Goal: Information Seeking & Learning: Learn about a topic

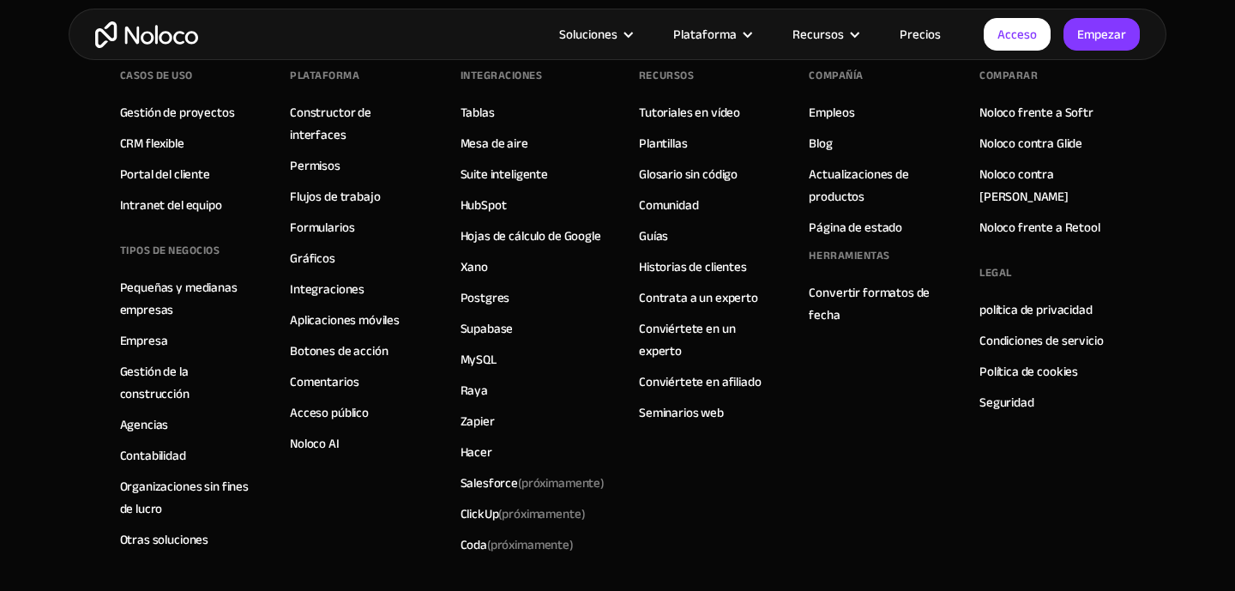
scroll to position [9990, 0]
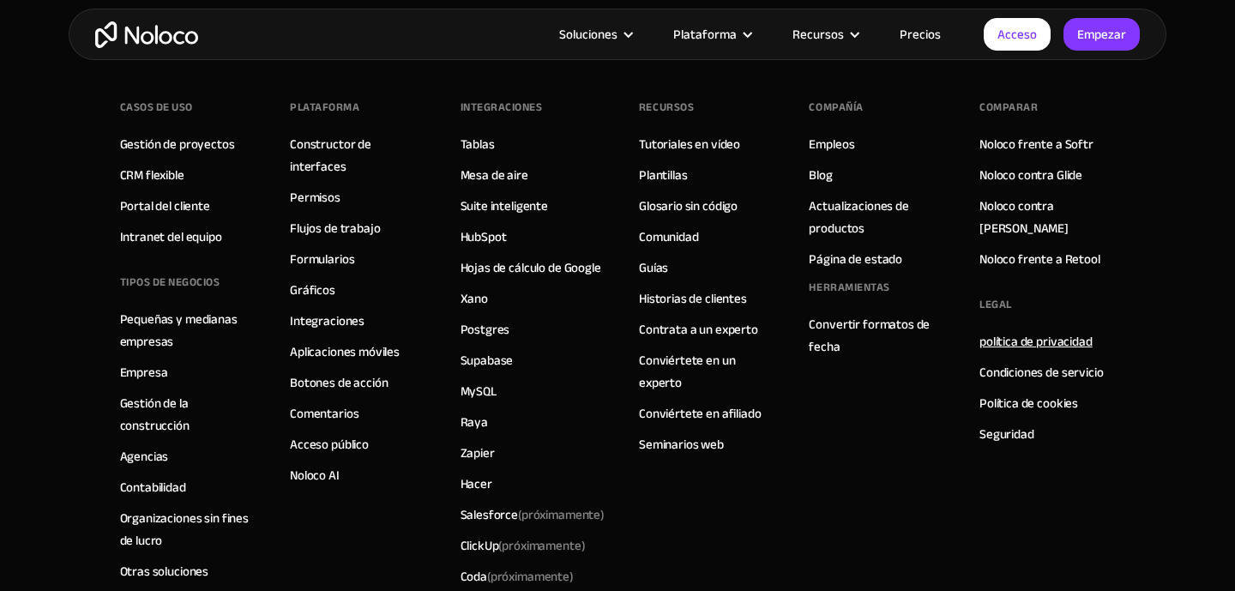
click at [1020, 329] on font "política de privacidad" at bounding box center [1035, 341] width 113 height 24
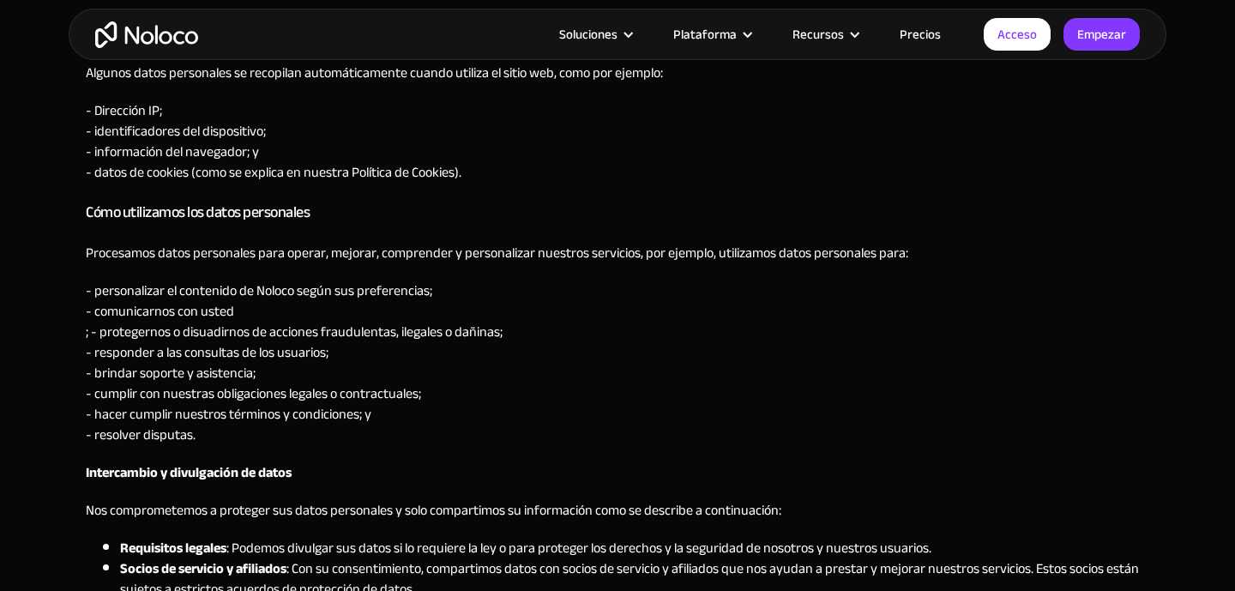
scroll to position [1209, 0]
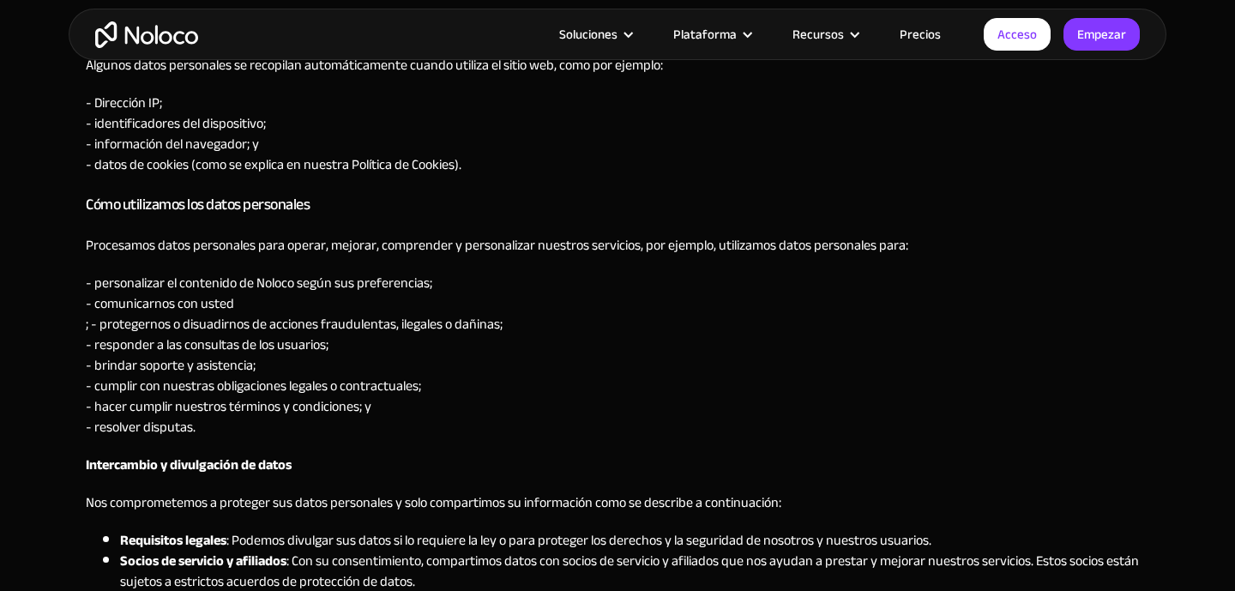
click at [805, 379] on p "- personalizar el contenido de Noloco según sus preferencias; - comunicarnos co…" at bounding box center [618, 355] width 1064 height 165
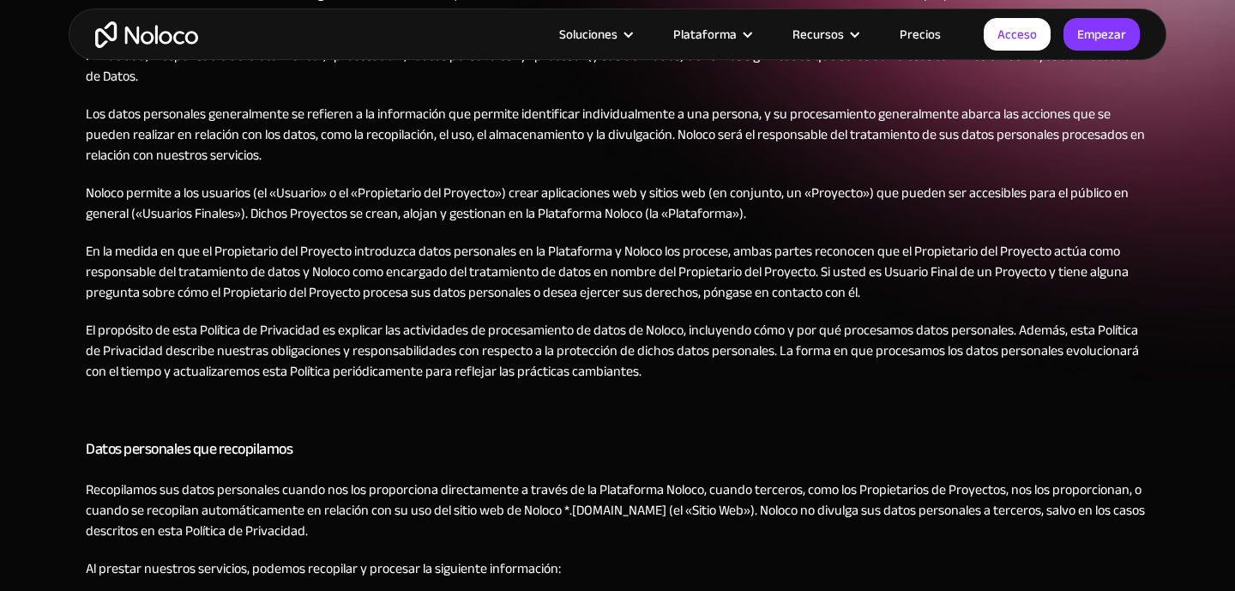
scroll to position [328, 0]
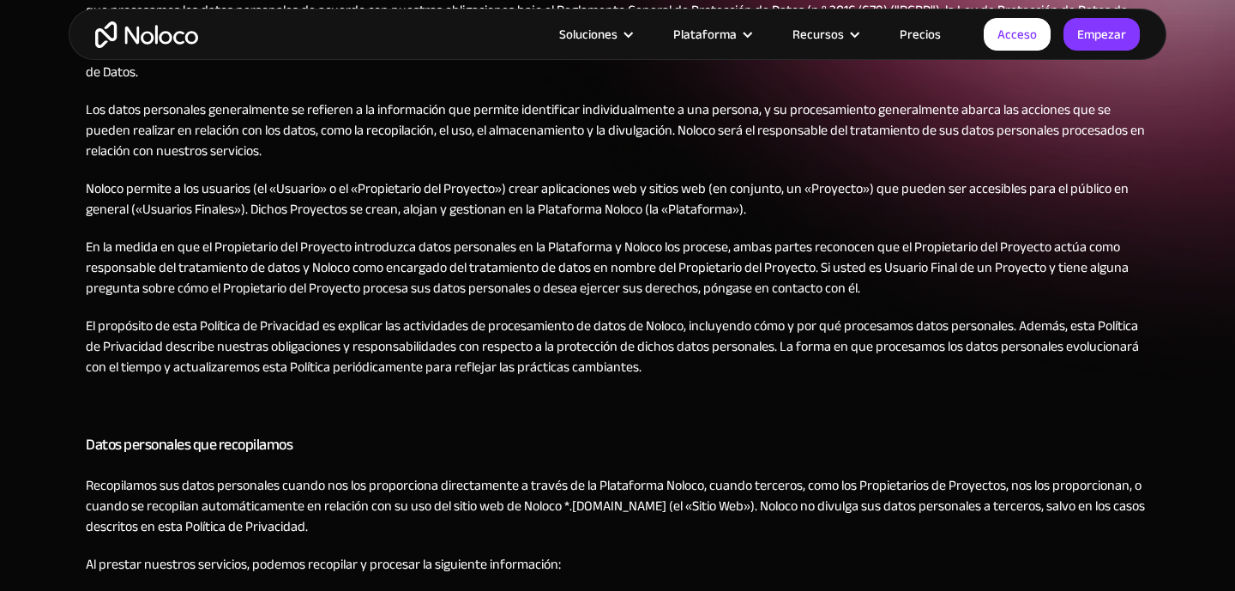
click at [702, 289] on font "En la medida en que el Propietario del Proyecto introduzca datos personales en …" at bounding box center [607, 267] width 1043 height 67
click at [712, 291] on font "En la medida en que el Propietario del Proyecto introduzca datos personales en …" at bounding box center [607, 267] width 1043 height 67
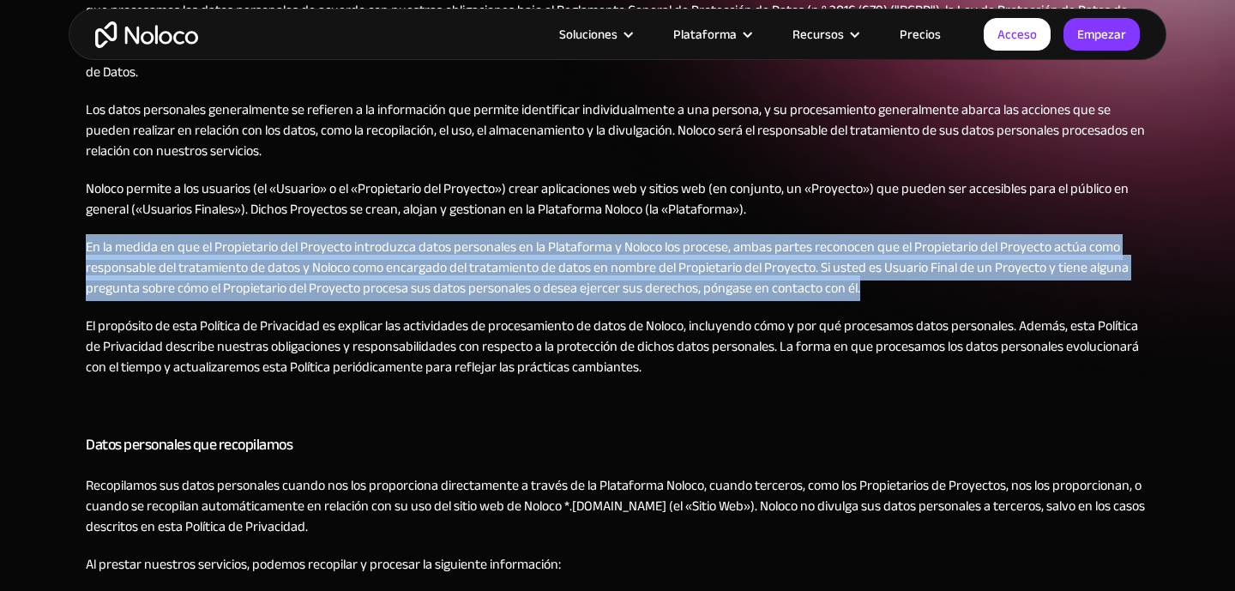
click at [712, 291] on font "En la medida en que el Propietario del Proyecto introduzca datos personales en …" at bounding box center [607, 267] width 1043 height 67
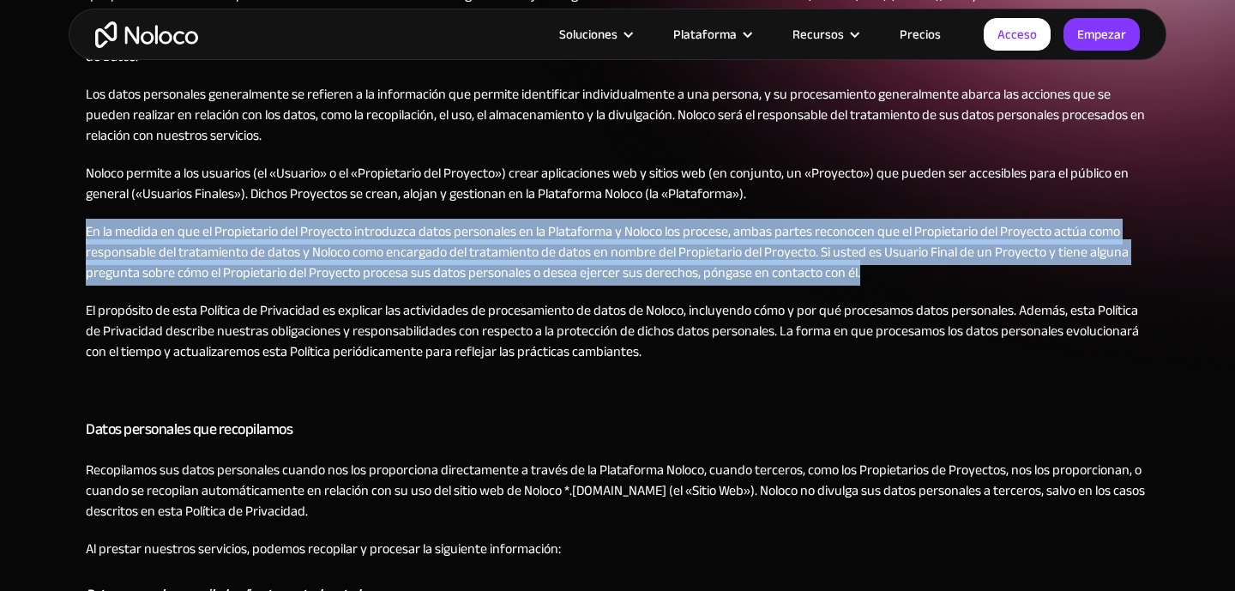
scroll to position [342, 0]
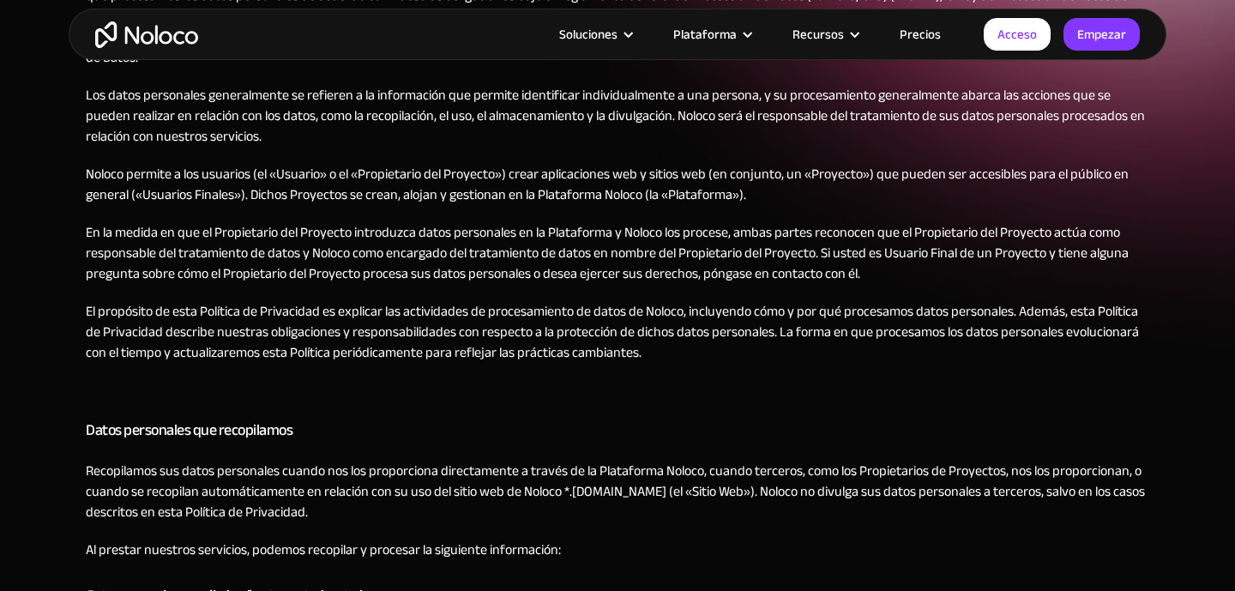
click at [500, 462] on font "Recopilamos sus datos personales cuando nos los proporciona directamente a trav…" at bounding box center [615, 491] width 1059 height 67
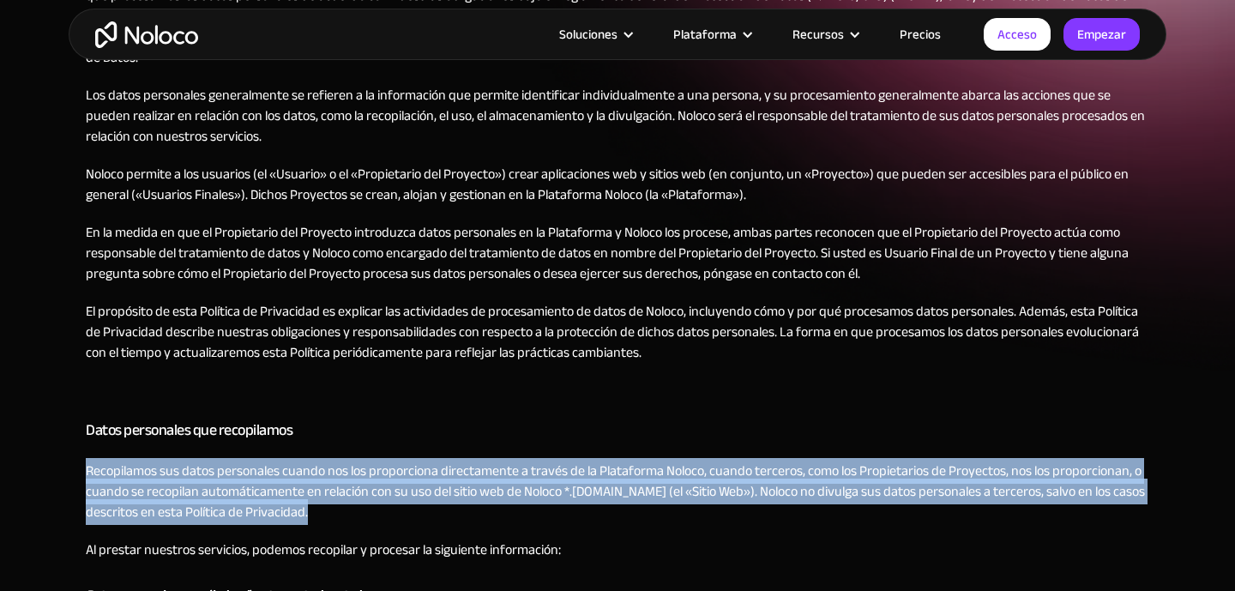
click at [500, 462] on font "Recopilamos sus datos personales cuando nos los proporciona directamente a trav…" at bounding box center [615, 491] width 1059 height 67
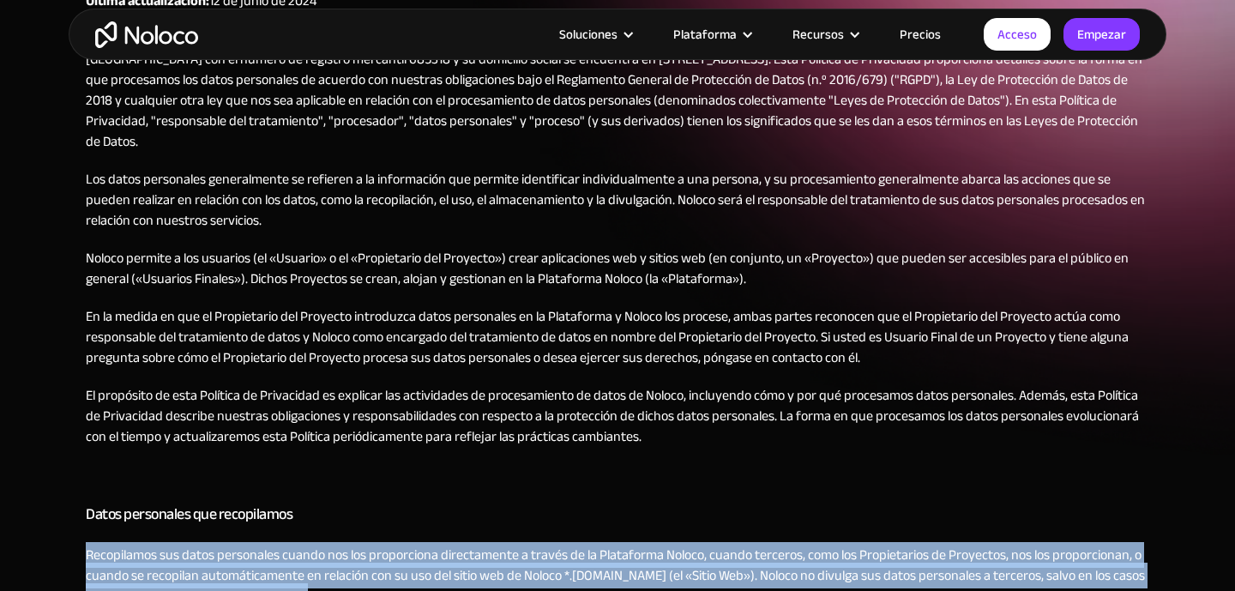
click at [401, 353] on font "En la medida en que el Propietario del Proyecto introduzca datos personales en …" at bounding box center [607, 337] width 1043 height 67
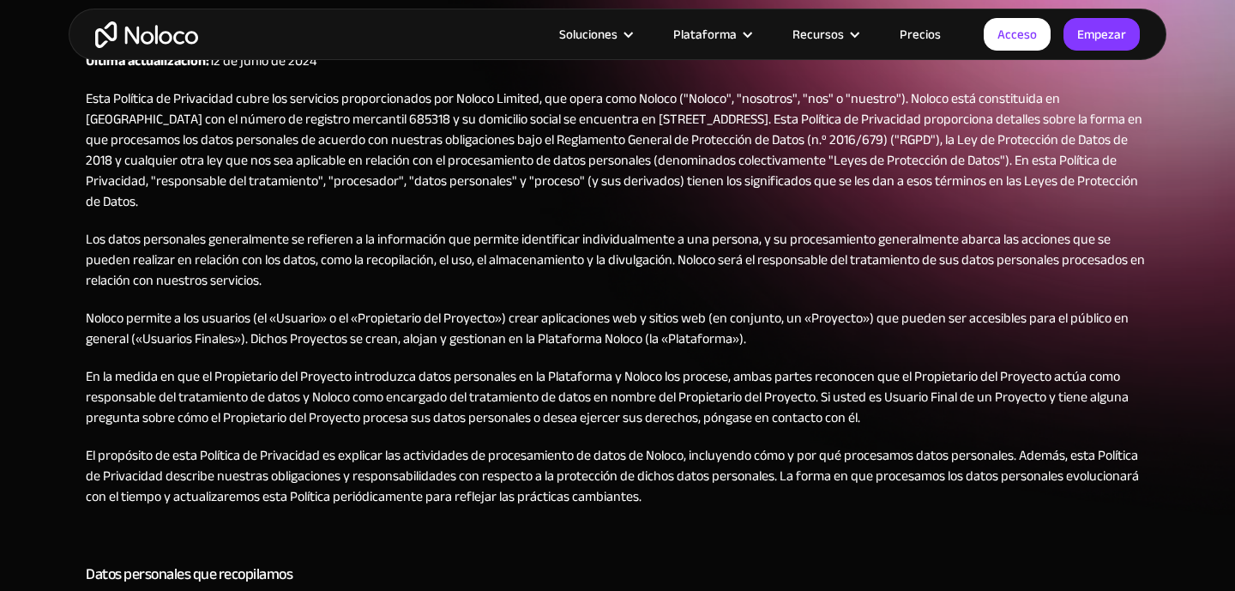
scroll to position [212, 0]
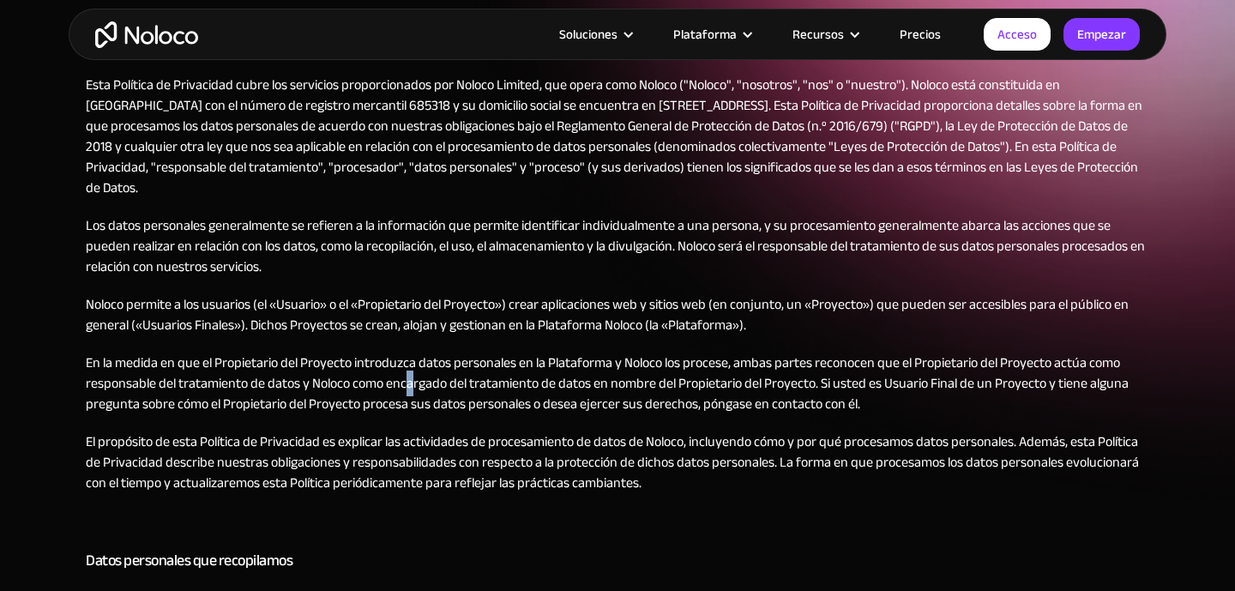
click at [413, 384] on font "En la medida en que el Propietario del Proyecto introduzca datos personales en …" at bounding box center [607, 383] width 1043 height 67
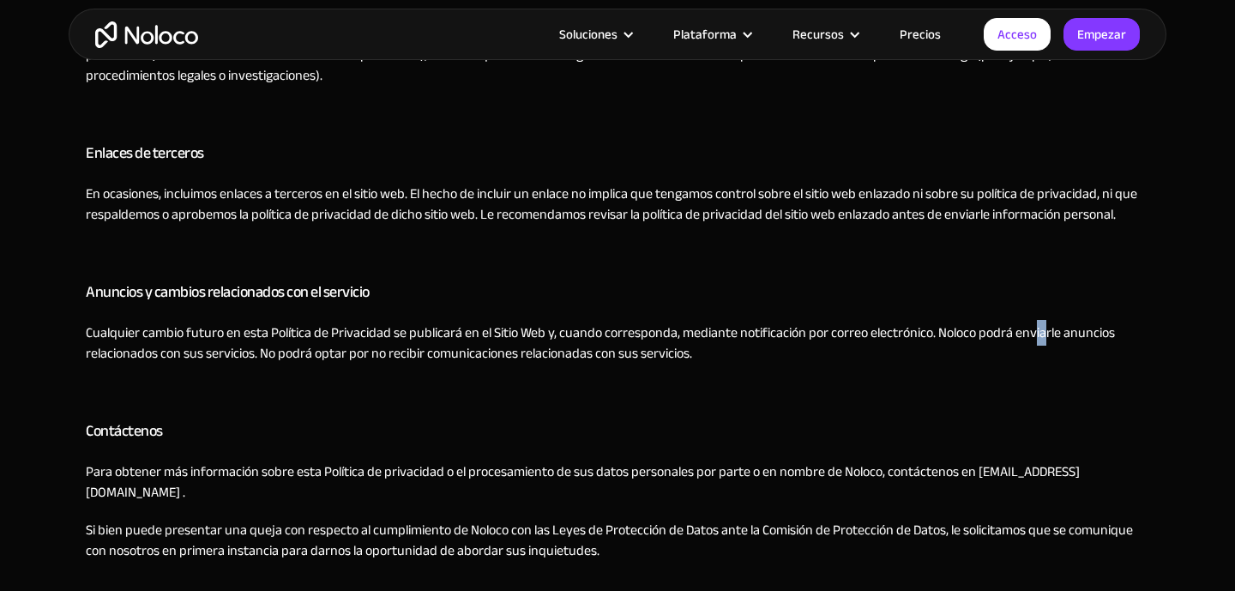
scroll to position [3015, 0]
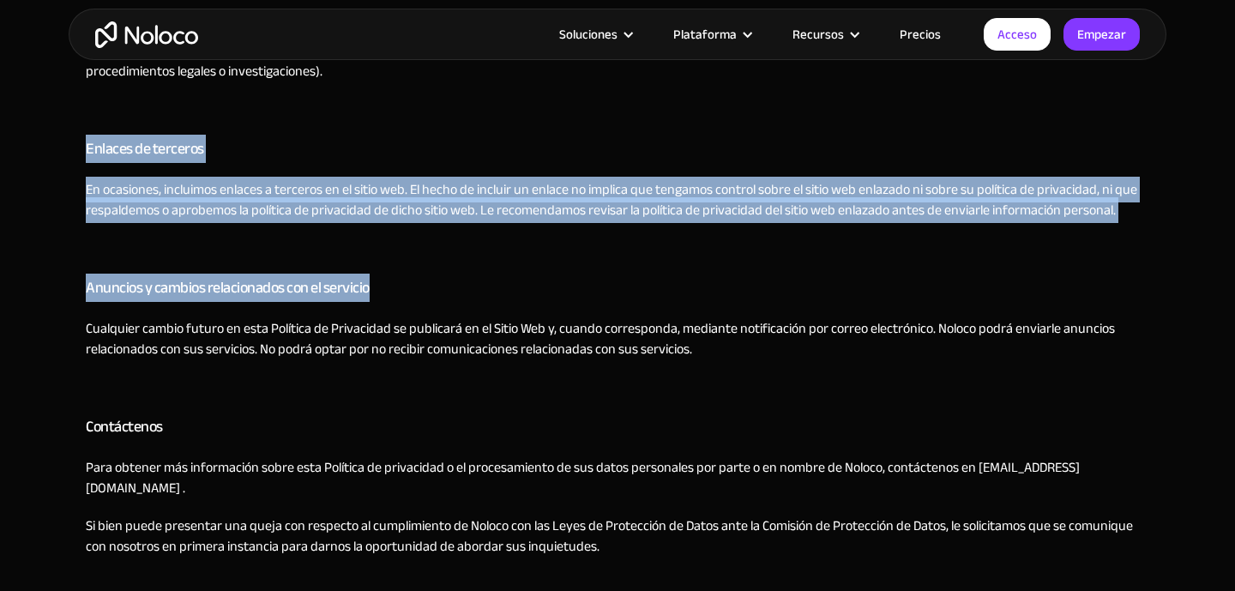
drag, startPoint x: 696, startPoint y: 304, endPoint x: 763, endPoint y: 117, distance: 199.7
click at [763, 117] on p "‍" at bounding box center [618, 109] width 1064 height 21
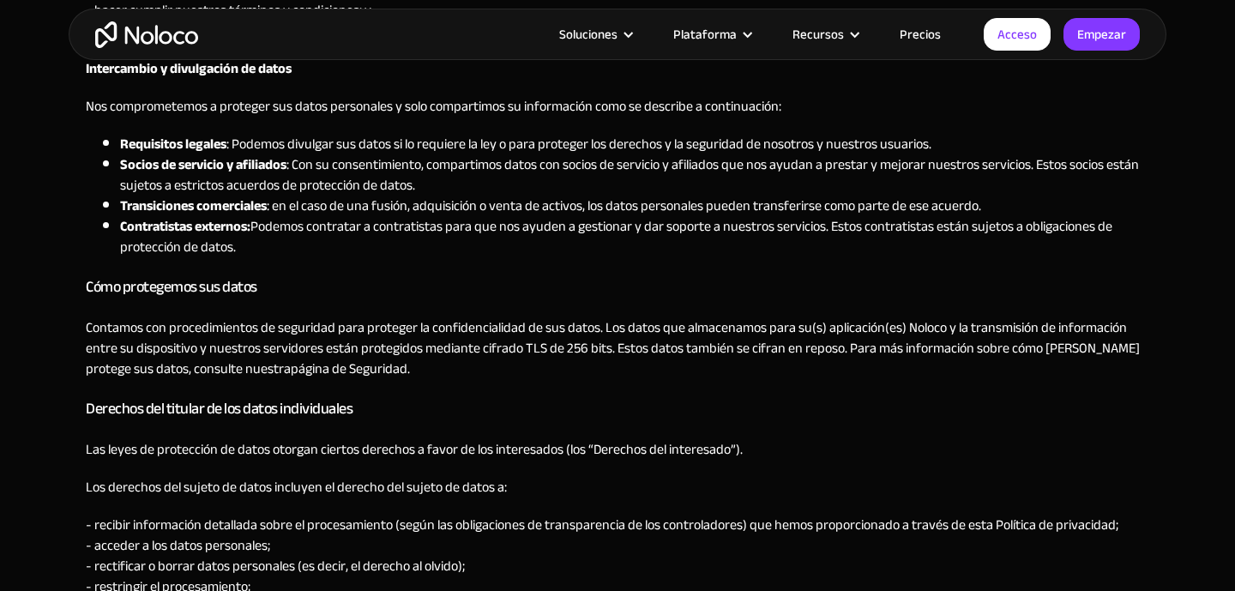
scroll to position [1607, 0]
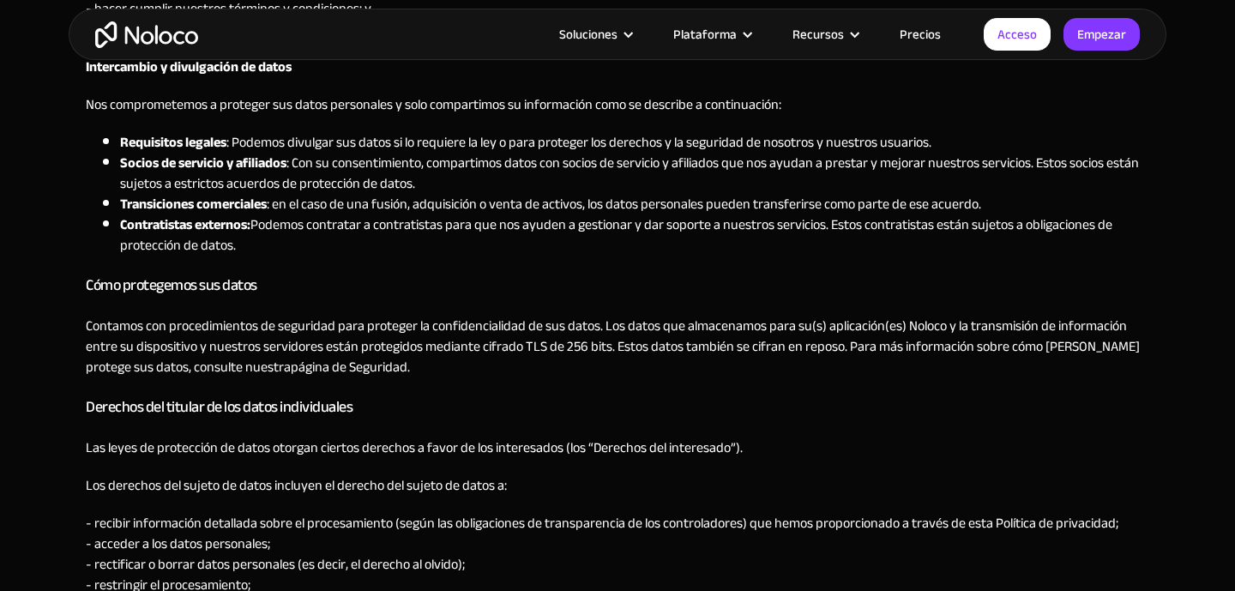
click at [779, 180] on li "Socios de servicio y afiliados : Con su consentimiento, compartimos datos con s…" at bounding box center [634, 173] width 1029 height 41
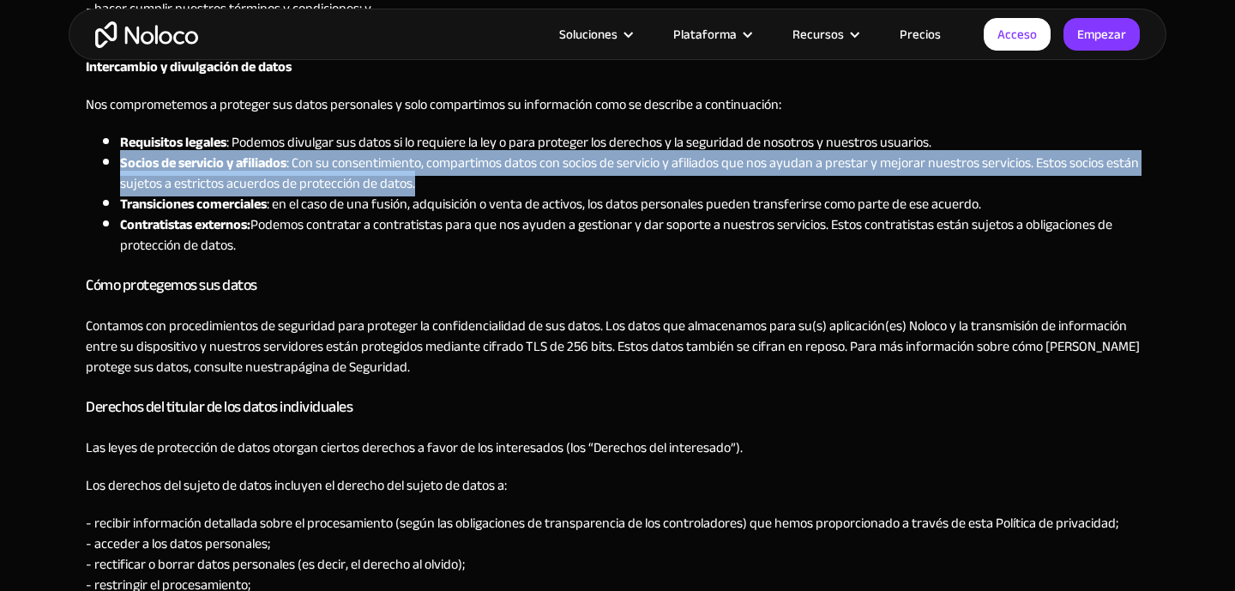
click at [779, 180] on li "Socios de servicio y afiliados : Con su consentimiento, compartimos datos con s…" at bounding box center [634, 173] width 1029 height 41
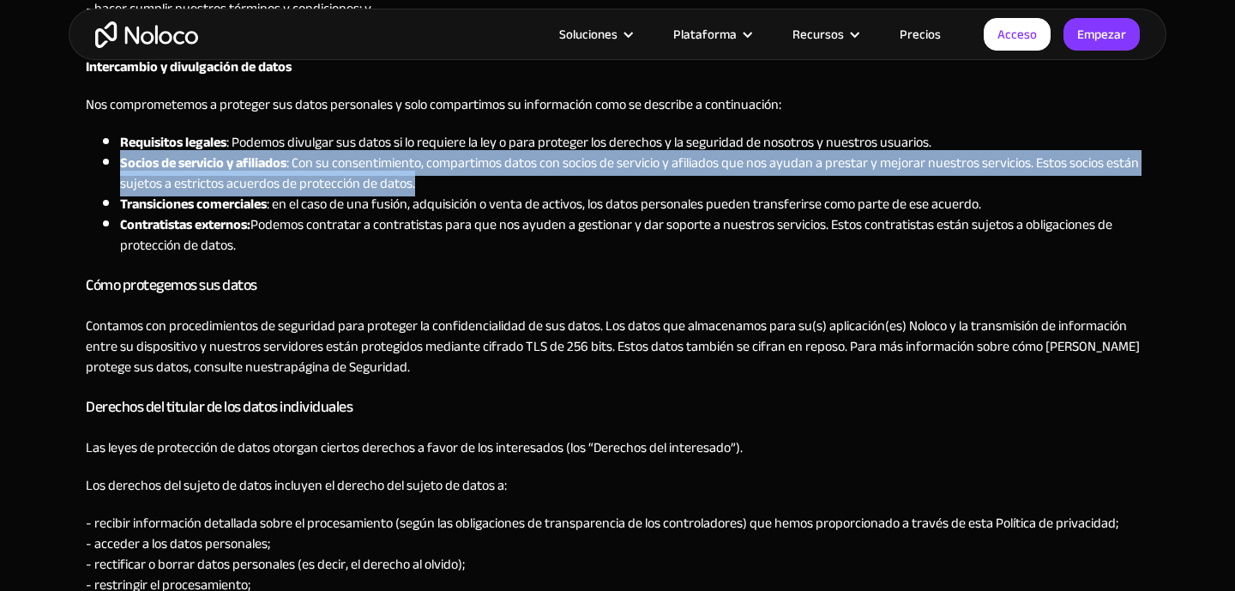
click at [779, 180] on li "Socios de servicio y afiliados : Con su consentimiento, compartimos datos con s…" at bounding box center [634, 173] width 1029 height 41
drag, startPoint x: 773, startPoint y: 178, endPoint x: 813, endPoint y: 178, distance: 40.3
click at [813, 178] on li "Socios de servicio y afiliados : Con su consentimiento, compartimos datos con s…" at bounding box center [634, 173] width 1029 height 41
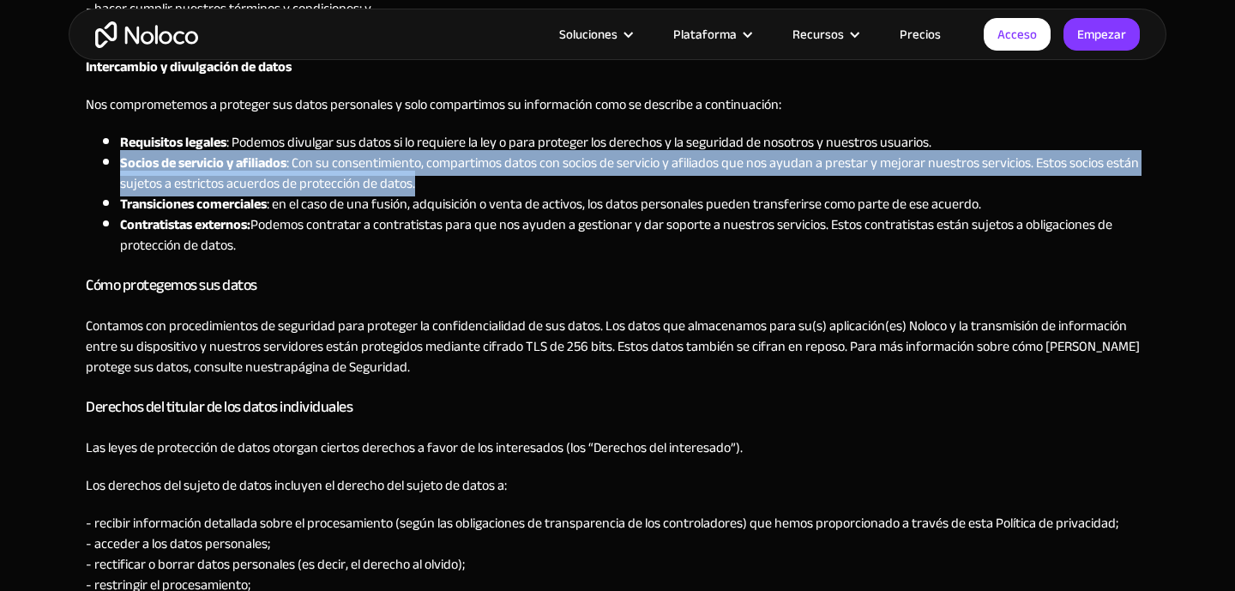
click at [813, 178] on li "Socios de servicio y afiliados : Con su consentimiento, compartimos datos con s…" at bounding box center [634, 173] width 1029 height 41
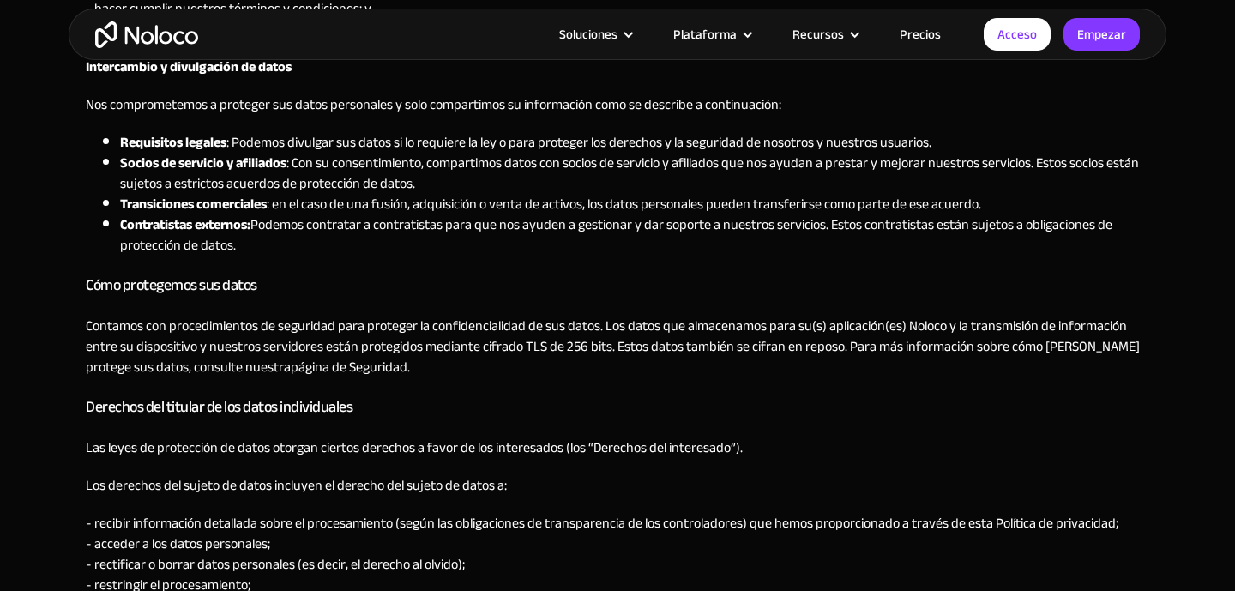
click at [813, 178] on li "Socios de servicio y afiliados : Con su consentimiento, compartimos datos con s…" at bounding box center [634, 173] width 1029 height 41
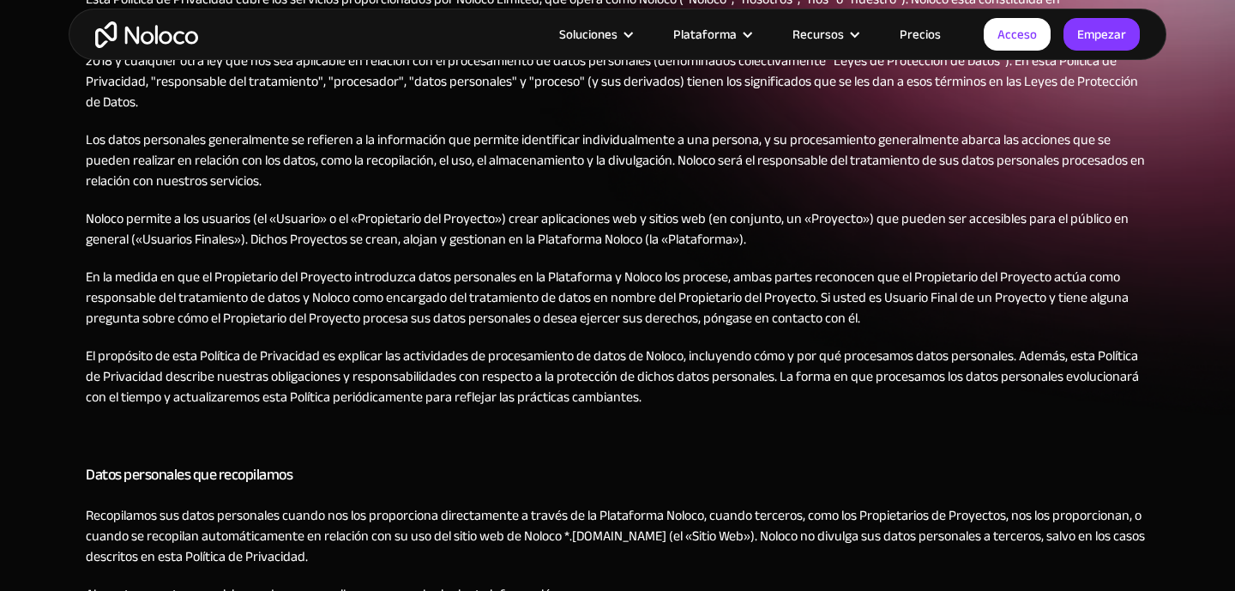
scroll to position [298, 0]
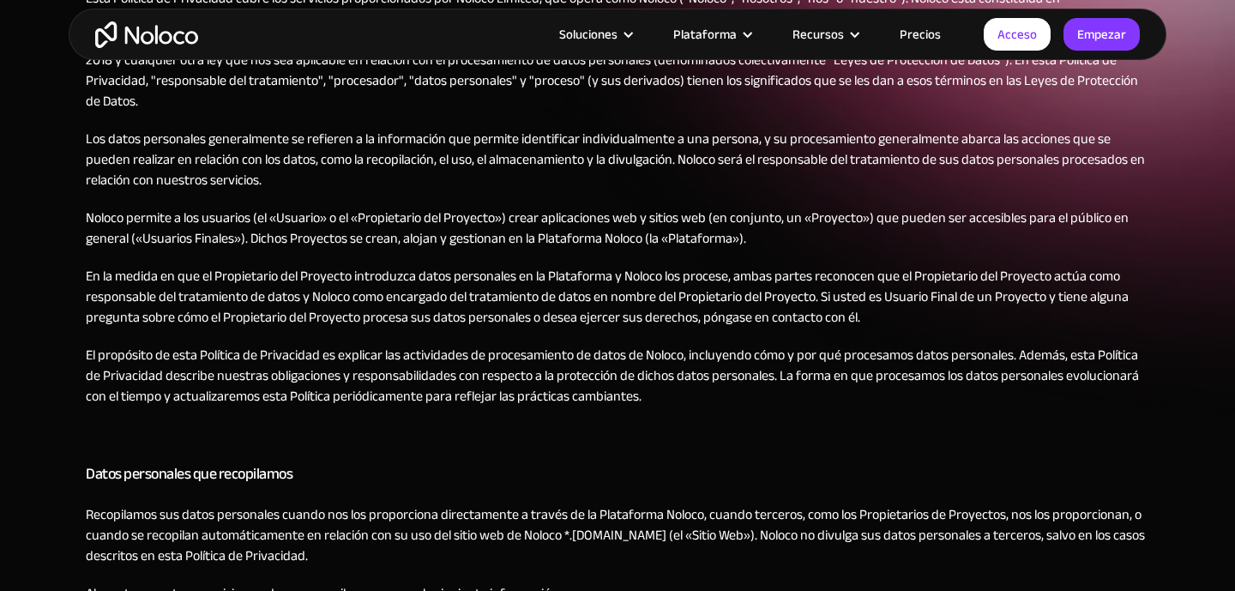
click at [936, 205] on font "Noloco permite a los usuarios (el «Usuario» o el «Propietario del Proyecto») cr…" at bounding box center [607, 228] width 1043 height 46
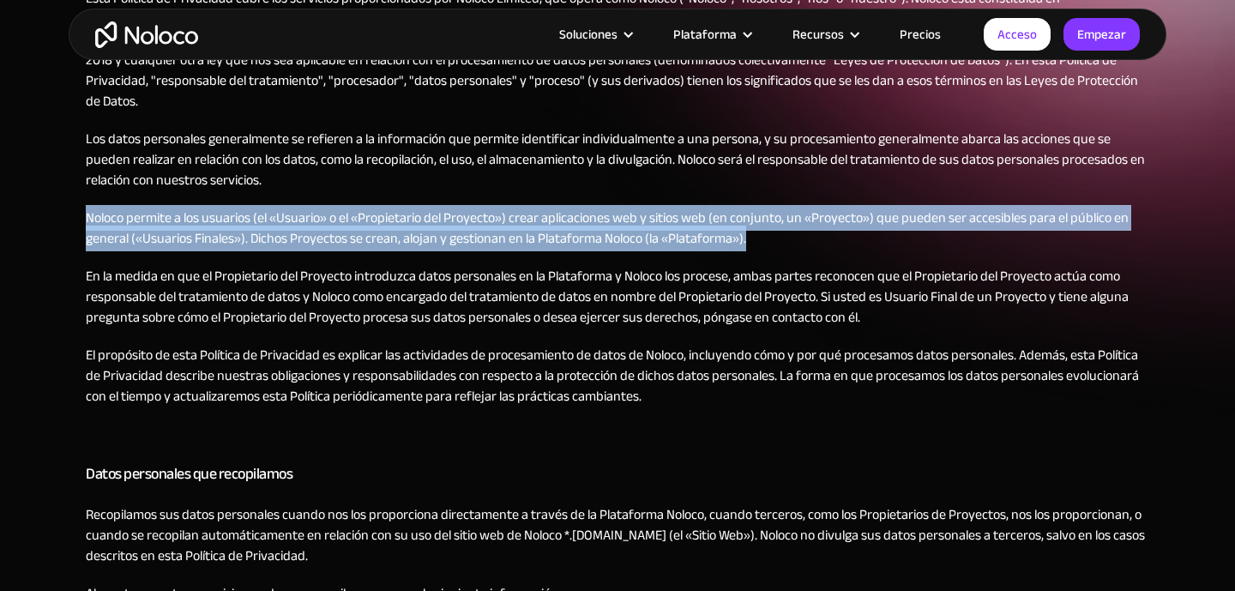
click at [936, 205] on font "Noloco permite a los usuarios (el «Usuario» o el «Propietario del Proyecto») cr…" at bounding box center [607, 228] width 1043 height 46
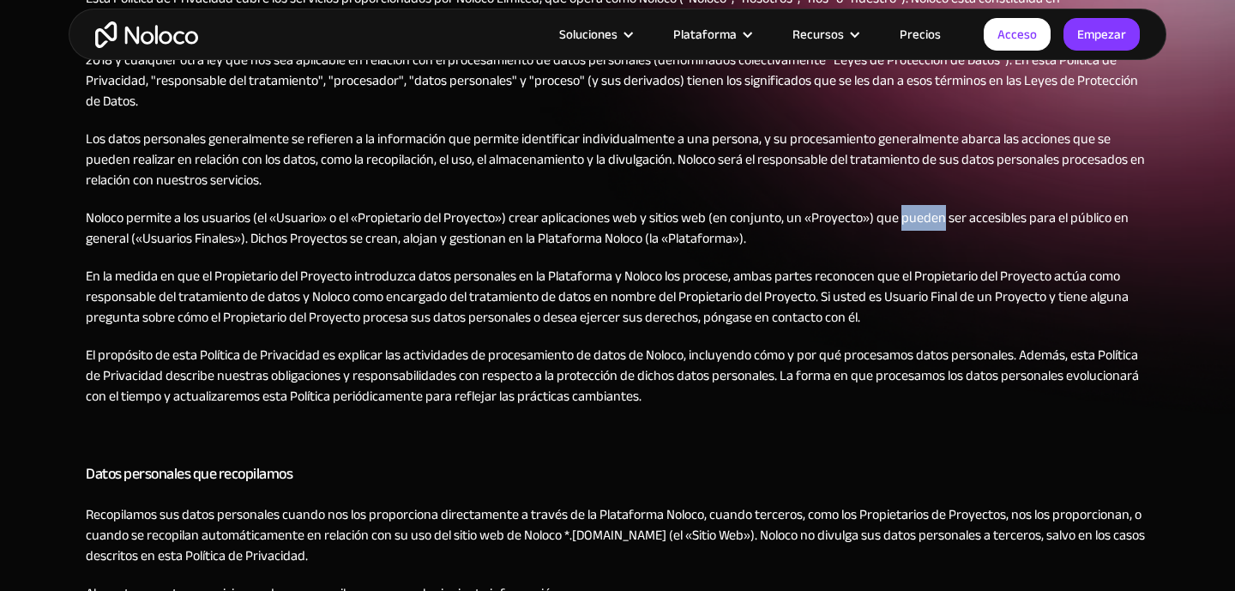
click at [936, 205] on font "Noloco permite a los usuarios (el «Usuario» o el «Propietario del Proyecto») cr…" at bounding box center [607, 228] width 1043 height 46
click at [950, 295] on font "En la medida en que el Propietario del Proyecto introduzca datos personales en …" at bounding box center [607, 296] width 1043 height 67
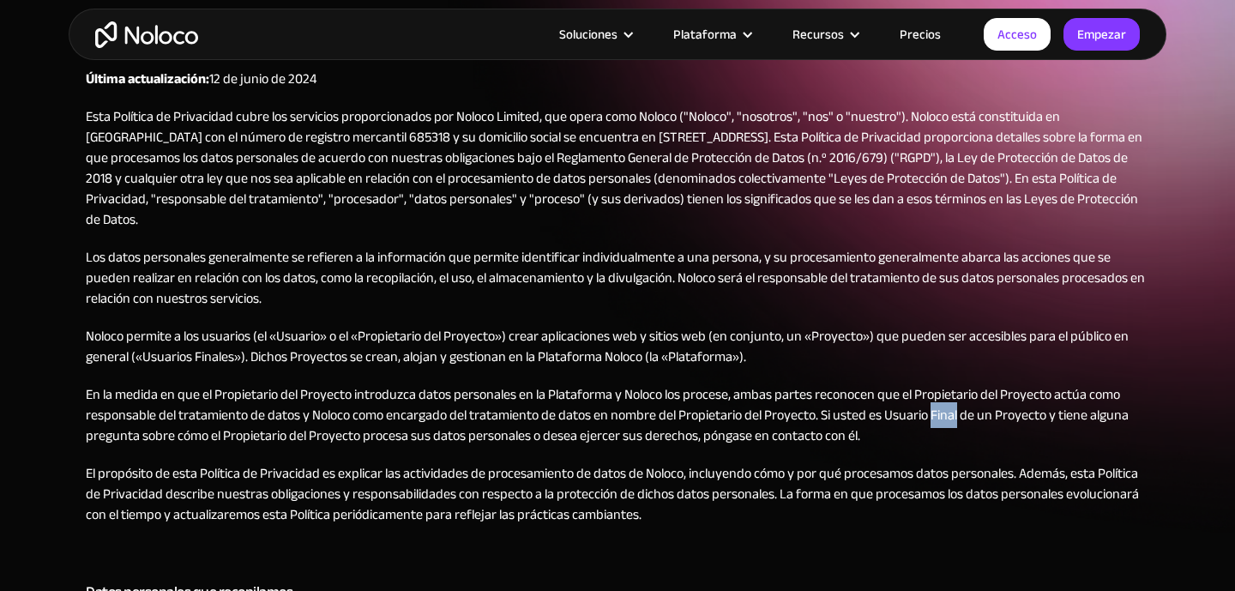
scroll to position [210, 0]
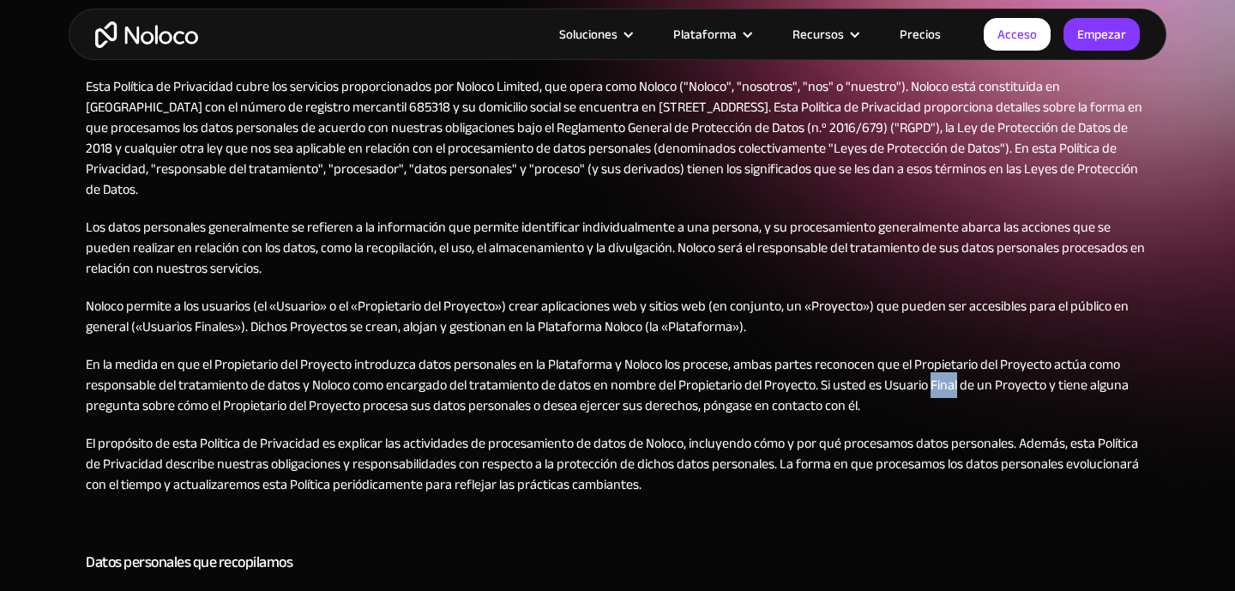
click at [142, 385] on font "En la medida en que el Propietario del Proyecto introduzca datos personales en …" at bounding box center [607, 385] width 1043 height 67
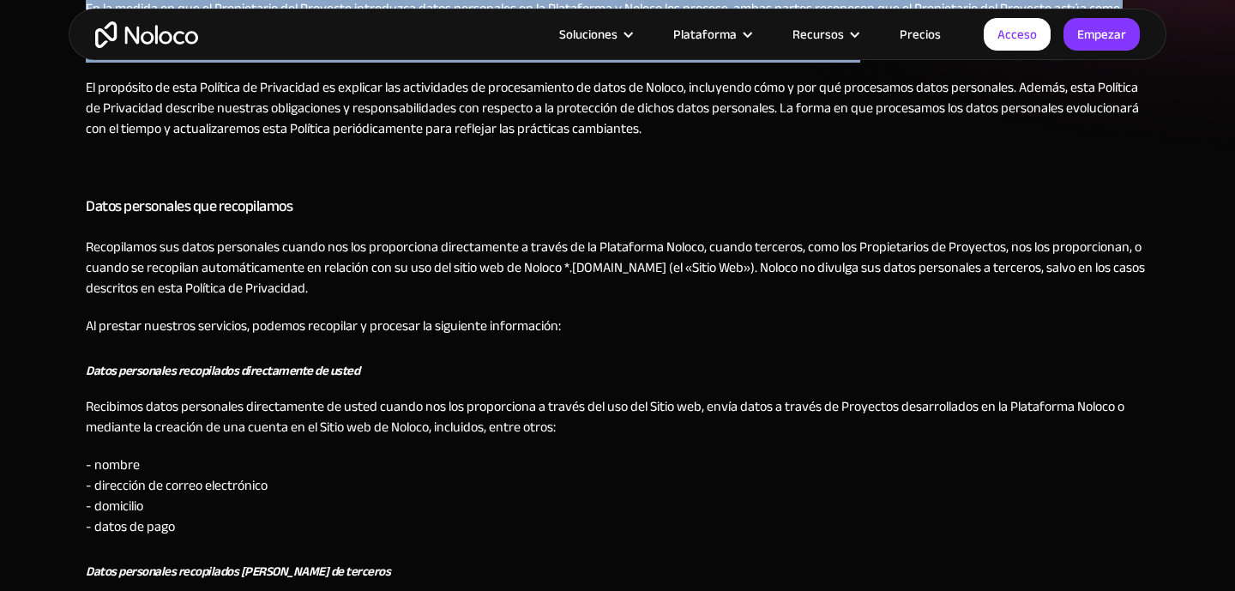
scroll to position [642, 0]
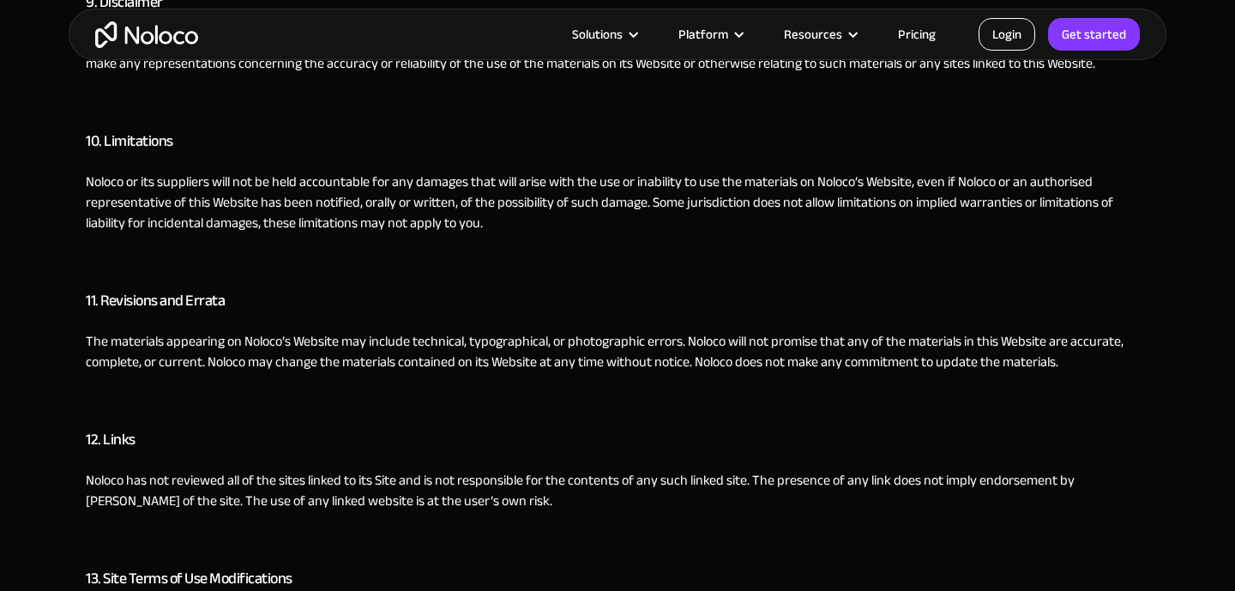
scroll to position [4233, 0]
